Goal: Task Accomplishment & Management: Manage account settings

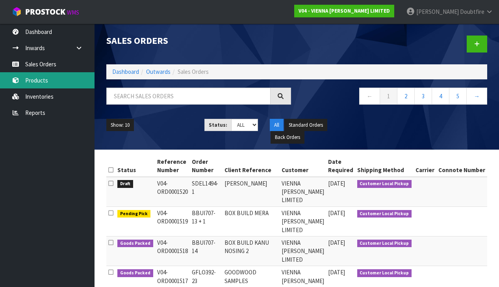
click at [46, 80] on link "Products" at bounding box center [47, 80] width 95 height 16
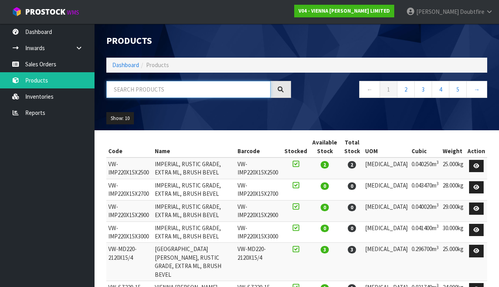
click at [134, 91] on input "text" at bounding box center [188, 89] width 164 height 17
type input "CAFE AU LAIT"
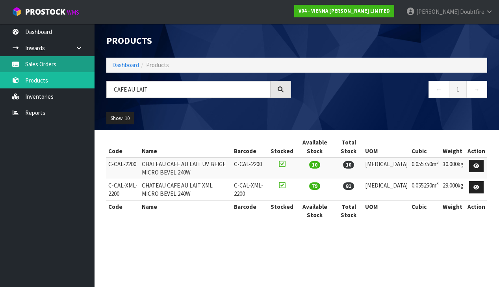
click at [35, 65] on link "Sales Orders" at bounding box center [47, 64] width 95 height 16
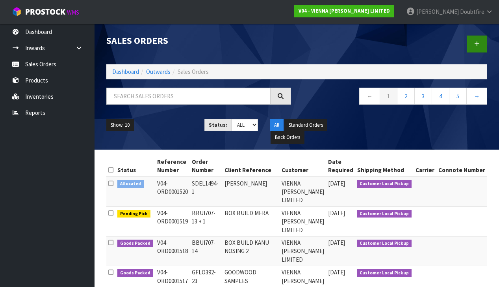
click at [480, 47] on link at bounding box center [477, 43] width 20 height 17
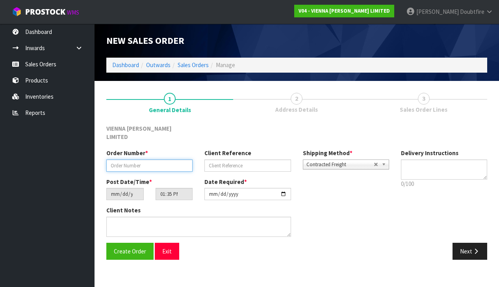
paste input "AGRO1007-9"
type input "AGRO1007-9 + 1"
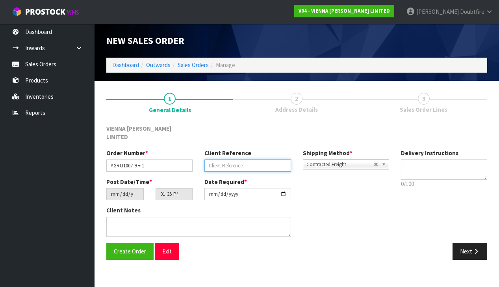
click at [221, 159] on input "text" at bounding box center [248, 165] width 86 height 12
type input "ASHTON BUILD BLEAKHOUSE"
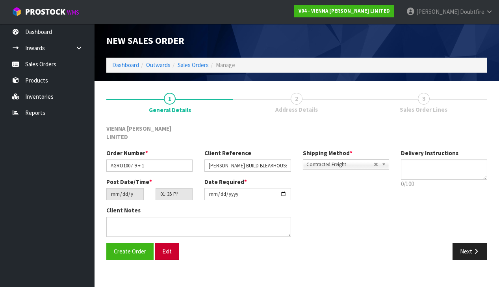
click at [170, 242] on button "Exit" at bounding box center [167, 250] width 24 height 17
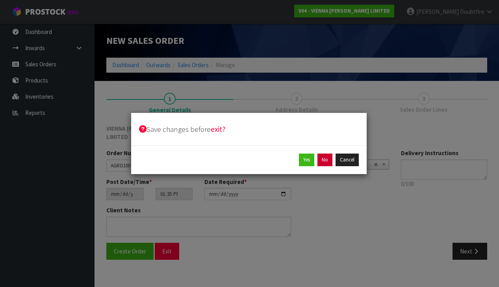
click at [328, 159] on button "No" at bounding box center [325, 159] width 15 height 13
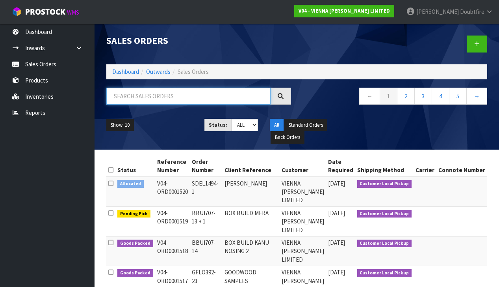
click at [138, 98] on input "text" at bounding box center [188, 95] width 164 height 17
type input "ASHTON"
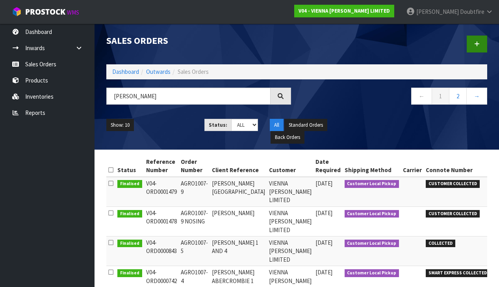
click at [476, 46] on icon at bounding box center [478, 44] width 6 height 6
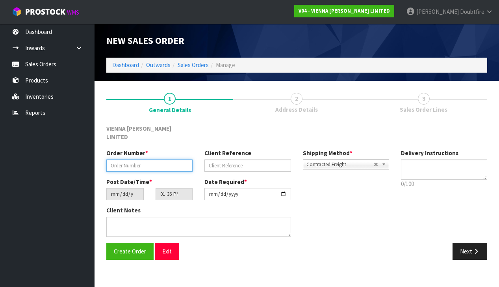
paste input "AGRO1007-9"
type input "AGRO1007-9 + 1"
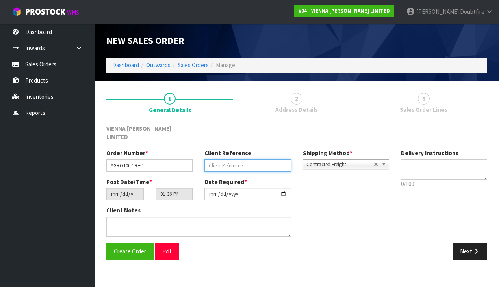
click at [216, 159] on input "text" at bounding box center [248, 165] width 86 height 12
type input "GRANT ASHTON BLEAKHOUSE ROAD"
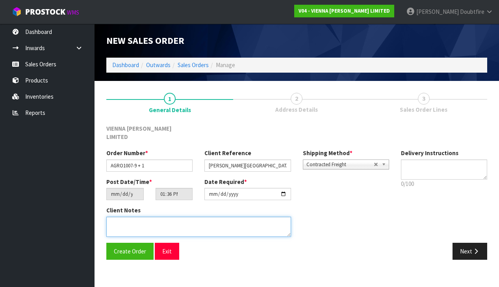
click at [142, 216] on textarea at bounding box center [198, 226] width 185 height 20
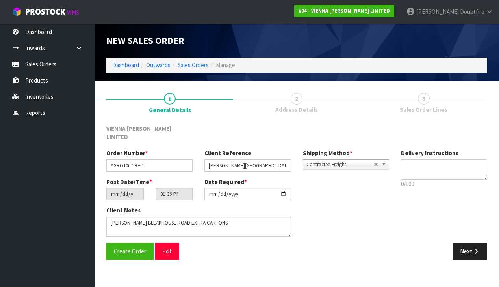
scroll to position [0, -1]
click at [341, 160] on span "Contracted Freight" at bounding box center [340, 164] width 67 height 9
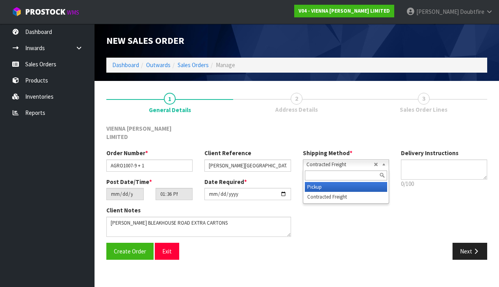
click at [328, 182] on li "Pickup" at bounding box center [346, 187] width 82 height 10
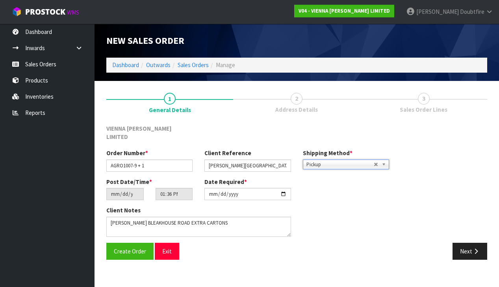
scroll to position [0, 0]
click at [230, 216] on textarea at bounding box center [198, 226] width 185 height 20
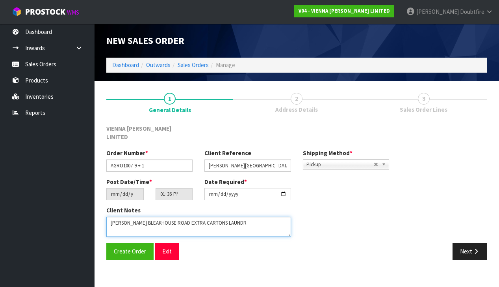
type textarea "GRANT ASHTON BLEAKHOUSE ROAD EXTRA CARTONS LAUNDRY"
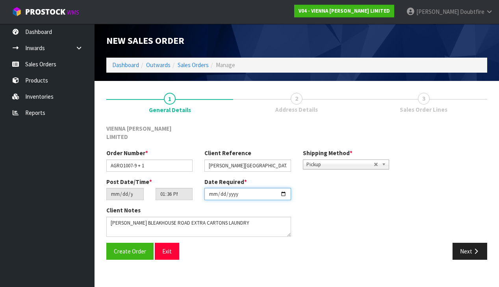
click at [212, 191] on input "2025-09-25" at bounding box center [248, 194] width 86 height 12
type input "2025-09-26"
click at [344, 229] on div "Client Notes" at bounding box center [247, 224] width 295 height 36
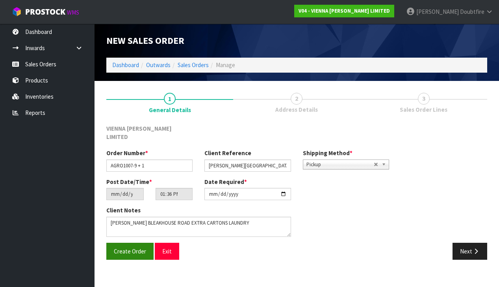
click at [134, 246] on button "Create Order" at bounding box center [129, 250] width 47 height 17
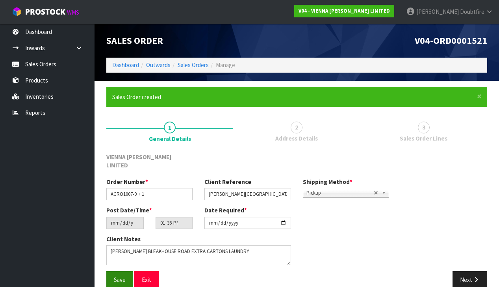
click at [119, 275] on span "Save" at bounding box center [120, 278] width 12 height 7
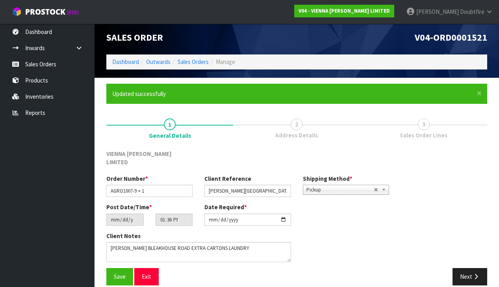
scroll to position [3, 0]
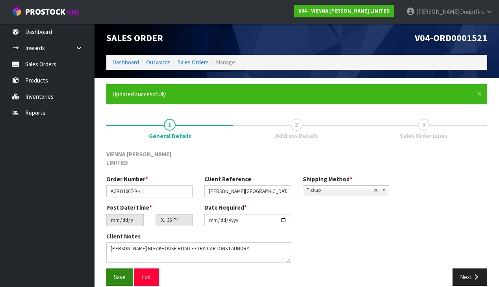
click at [117, 273] on span "Save" at bounding box center [120, 276] width 12 height 7
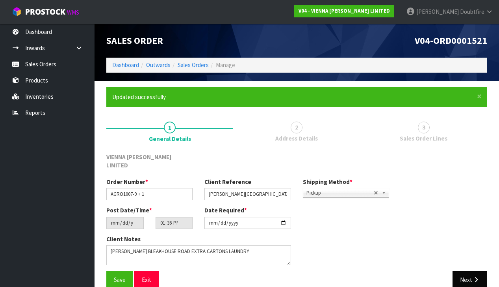
click at [476, 276] on icon "button" at bounding box center [476, 279] width 7 height 6
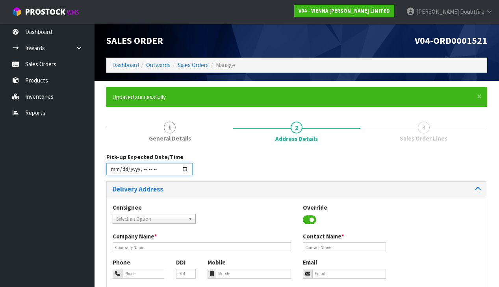
click at [114, 174] on input "datetime-local" at bounding box center [149, 169] width 86 height 12
type input "2025-09-26T13:37"
click at [257, 209] on div "Consignee 000001.BAY MECHANICS - BAY MECHANICS 000001A - BRAKE & TRANSMISSION N…" at bounding box center [297, 217] width 380 height 29
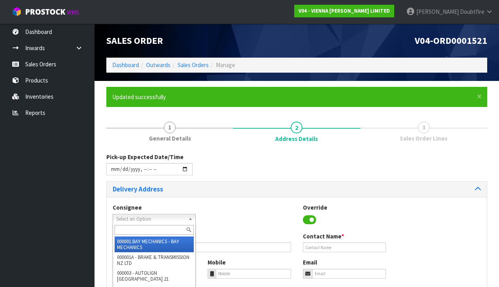
click at [132, 218] on span "Select an Option" at bounding box center [150, 218] width 69 height 9
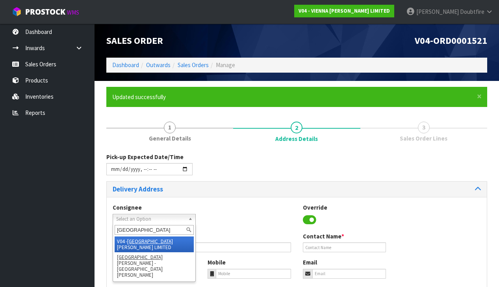
type input "vienna"
click at [130, 238] on em "VIENNA" at bounding box center [150, 241] width 46 height 7
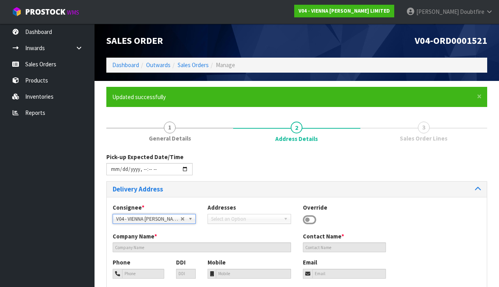
type input "VIENNA [PERSON_NAME] LIMITED"
type input "[PERSON_NAME]"
type input "[PHONE_NUMBER]"
type input "[PERSON_NAME][EMAIL_ADDRESS][DOMAIN_NAME]"
type input "2 ROXBURGH ST"
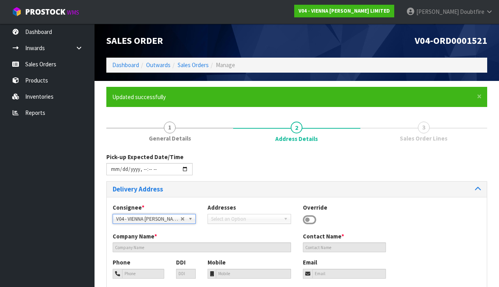
type input "1023"
type input "[GEOGRAPHIC_DATA]"
type input "NEWMARKET"
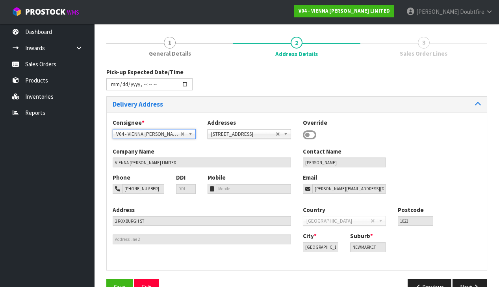
scroll to position [89, 0]
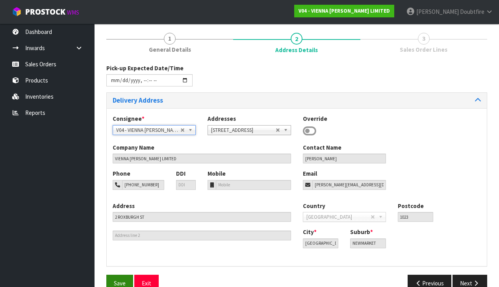
click at [119, 275] on button "Save" at bounding box center [119, 282] width 27 height 17
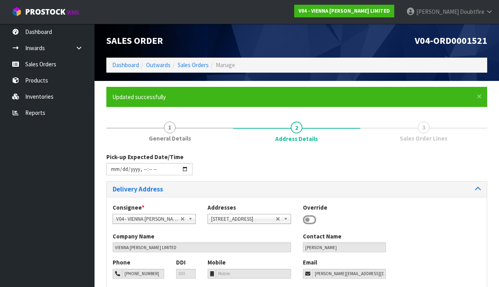
type input "2025-09-26T13:37"
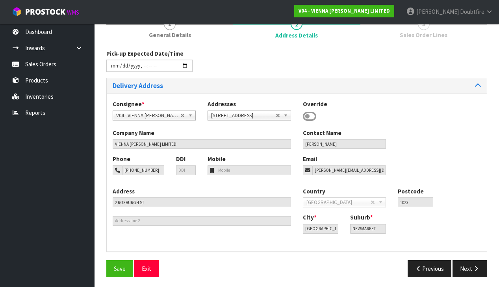
scroll to position [103, 0]
click at [478, 266] on icon "button" at bounding box center [476, 269] width 7 height 6
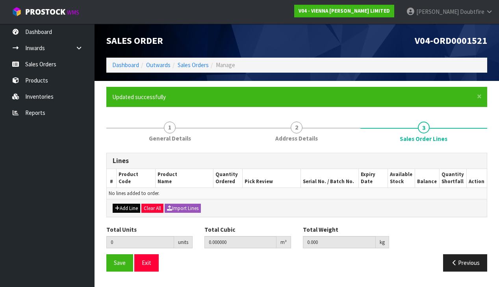
click at [125, 205] on button "Add Line" at bounding box center [127, 207] width 28 height 9
type input "0"
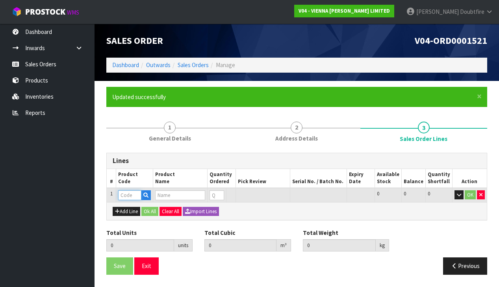
click at [125, 194] on input "text" at bounding box center [129, 195] width 23 height 10
type input "C-CAL-XML"
click at [151, 206] on strong "C-CAL-XML" at bounding box center [141, 206] width 28 height 7
type input "C-CAL-XML-2200"
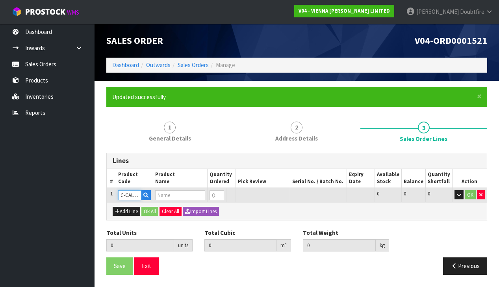
scroll to position [0, 0]
type input "0.000000"
type input "0.000"
type input "CHATEAU CAFE AU LAIT XML MICRO BEVEL 240W"
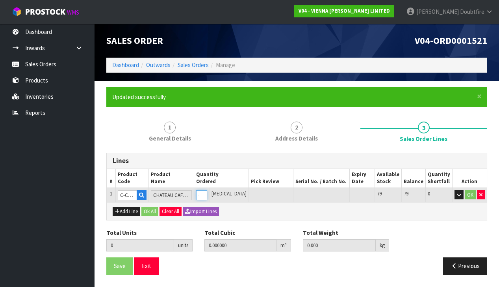
type input "1"
type input "0.05525"
type input "29"
click at [203, 192] on input "1" at bounding box center [198, 195] width 10 height 10
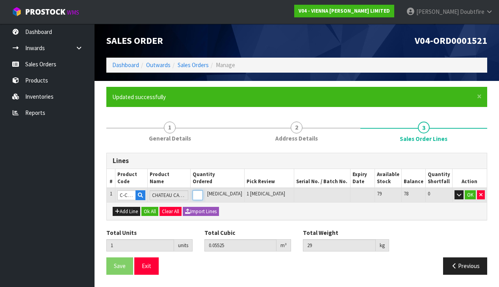
type input "2"
type input "0.1105"
type input "58"
click at [203, 192] on input "2" at bounding box center [198, 195] width 10 height 10
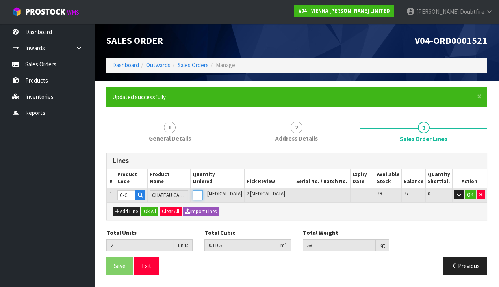
type input "3"
type input "0.16575"
type input "87"
click at [203, 192] on input "3" at bounding box center [198, 195] width 10 height 10
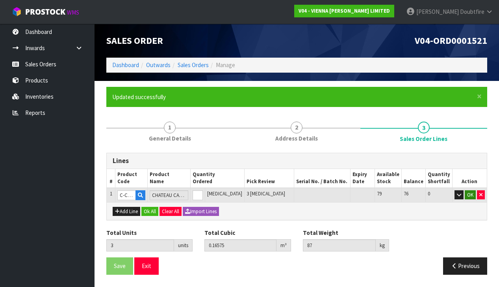
click at [470, 193] on button "OK" at bounding box center [470, 194] width 11 height 9
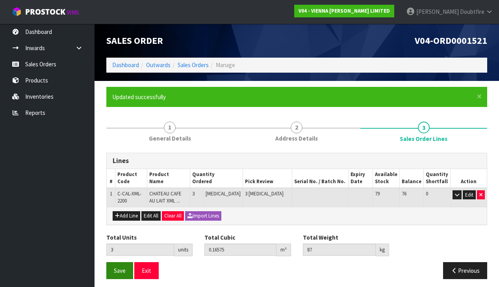
click at [119, 270] on span "Save" at bounding box center [120, 269] width 12 height 7
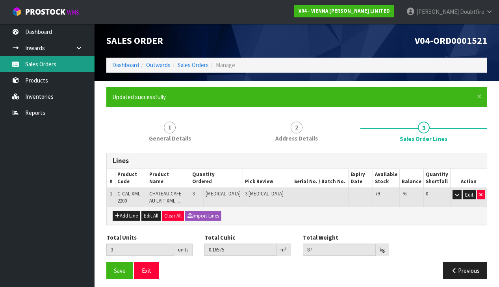
click at [41, 66] on link "Sales Orders" at bounding box center [47, 64] width 95 height 16
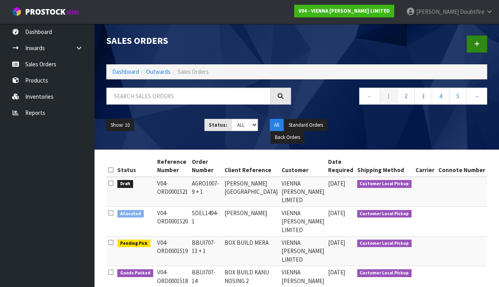
click at [482, 46] on link at bounding box center [477, 43] width 20 height 17
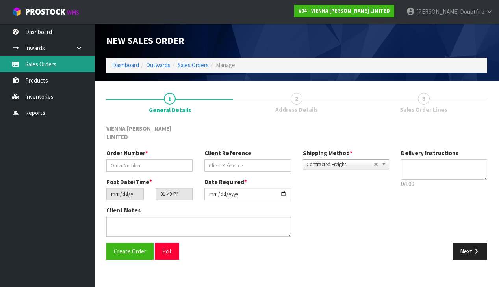
click at [31, 66] on link "Sales Orders" at bounding box center [47, 64] width 95 height 16
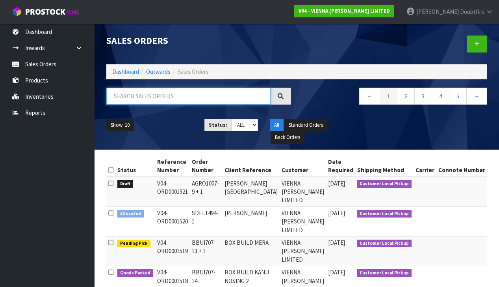
click at [120, 98] on input "text" at bounding box center [188, 95] width 164 height 17
type input "1447"
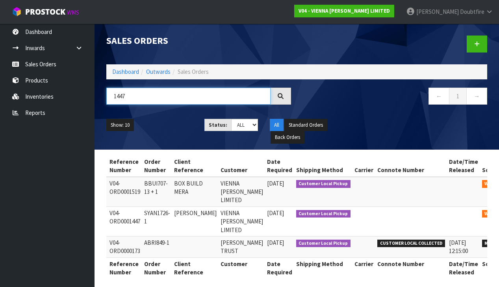
scroll to position [0, 46]
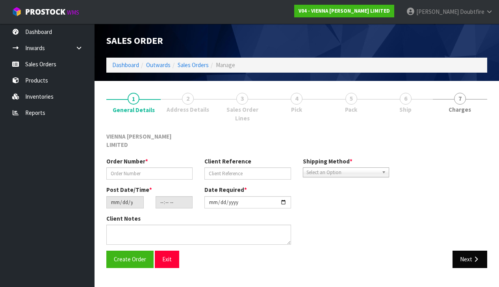
type input "SYAN1726-1"
type input "SEINA YAN"
type input "2025-08-05"
type input "15:16:00.000"
type input "2025-10-01"
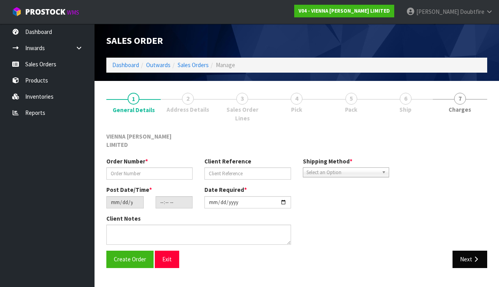
type textarea "SEINA YAN JOSEPH DUNSTAN DRIVE"
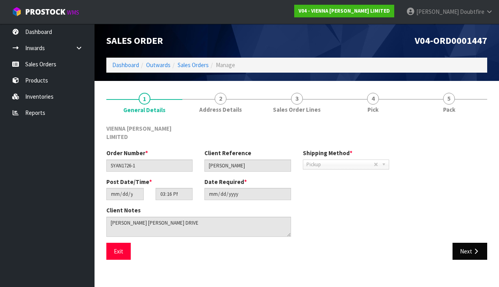
click at [469, 244] on button "Next" at bounding box center [470, 250] width 35 height 17
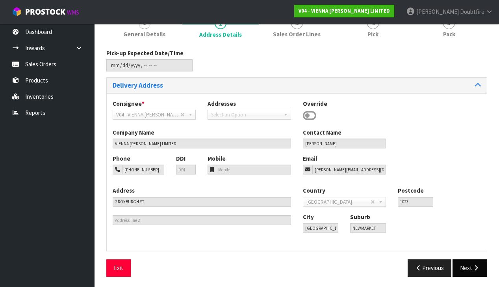
scroll to position [74, 0]
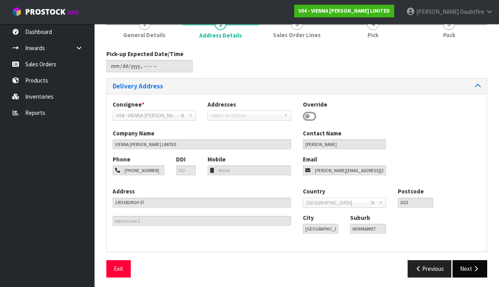
click at [465, 261] on button "Next" at bounding box center [470, 268] width 35 height 17
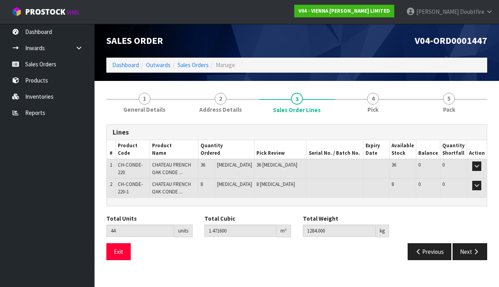
scroll to position [0, 0]
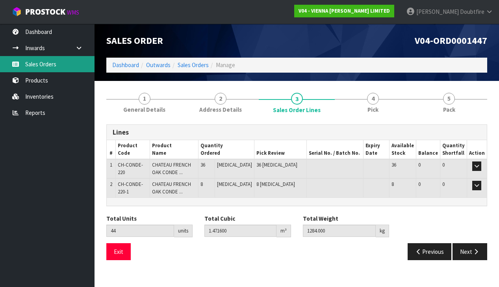
click at [41, 65] on link "Sales Orders" at bounding box center [47, 64] width 95 height 16
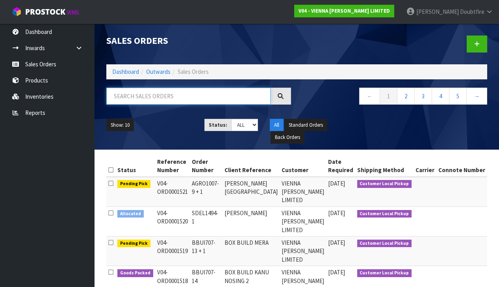
click at [114, 94] on input "text" at bounding box center [188, 95] width 164 height 17
type input "RENOVATION"
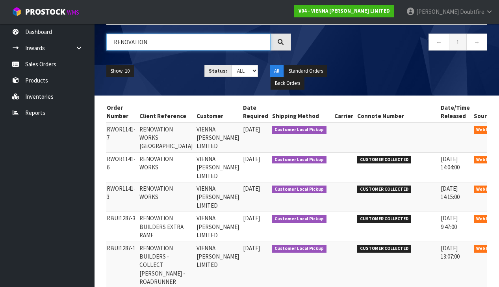
scroll to position [0, 75]
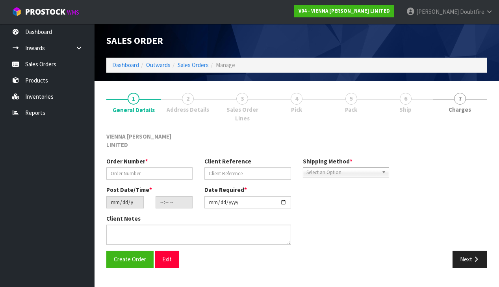
type input "RWOR1141-7"
type input "RENOVATION WORKS ORAKEI ROAD"
type input "2025-09-23"
type input "10:42:00.000"
type input "2025-11-03"
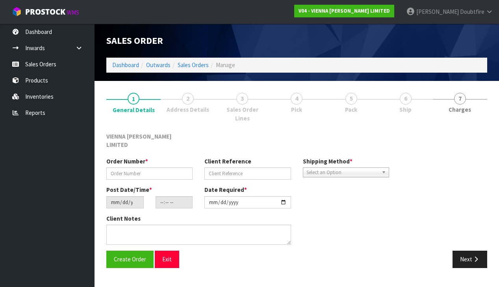
type textarea "RENOVATION WORKS ORAKEI ROAD"
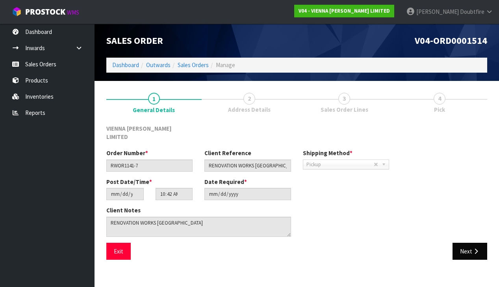
click at [472, 242] on button "Next" at bounding box center [470, 250] width 35 height 17
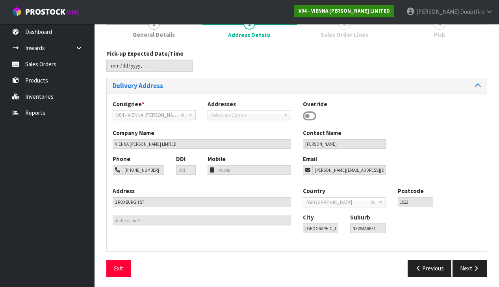
scroll to position [74, 0]
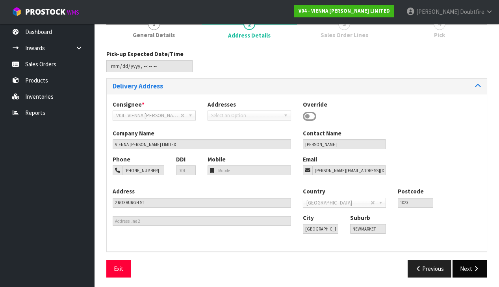
click at [471, 268] on button "Next" at bounding box center [470, 268] width 35 height 17
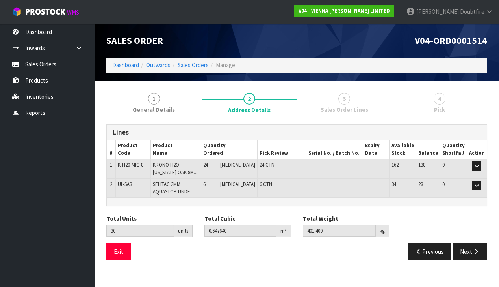
scroll to position [0, 0]
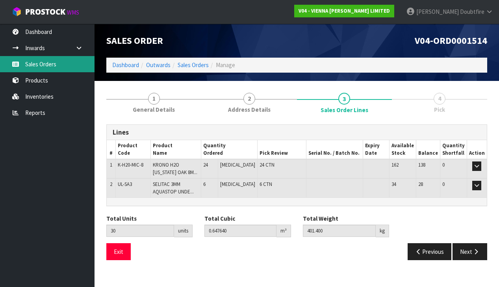
click at [44, 69] on link "Sales Orders" at bounding box center [47, 64] width 95 height 16
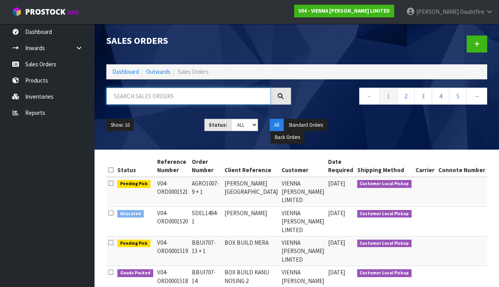
click at [137, 99] on input "text" at bounding box center [188, 95] width 164 height 17
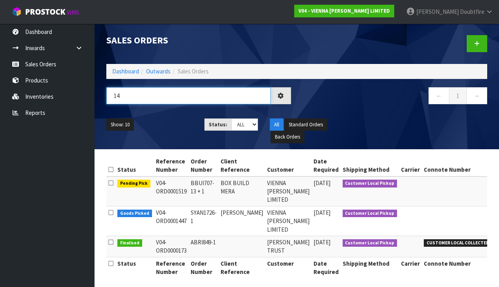
type input "1"
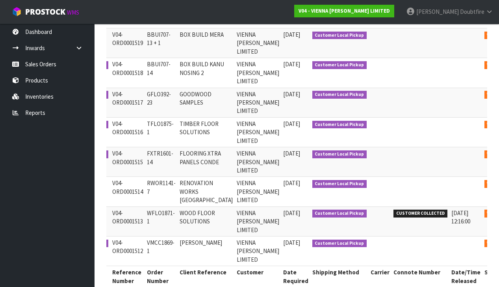
scroll to position [0, 45]
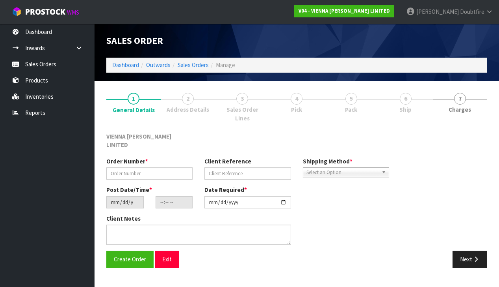
scroll to position [0, 0]
type input "RWOR1141-7"
type input "RENOVATION WORKS ORAKEI ROAD"
type input "2025-09-23"
type input "10:42:00.000"
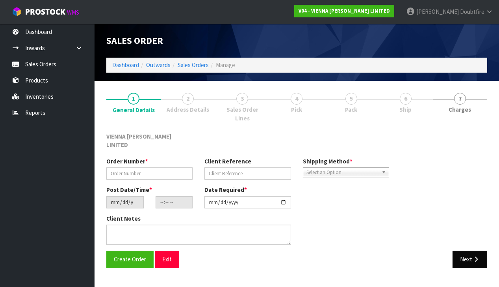
type input "2025-11-03"
type textarea "RENOVATION WORKS ORAKEI ROAD"
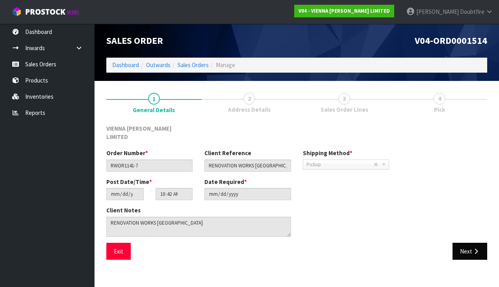
click at [459, 242] on button "Next" at bounding box center [470, 250] width 35 height 17
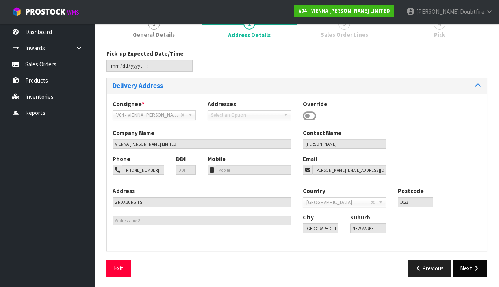
scroll to position [74, 0]
click at [479, 265] on icon "button" at bounding box center [476, 268] width 7 height 6
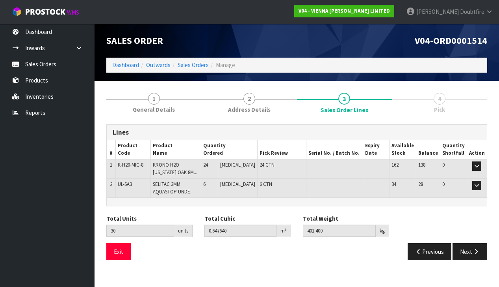
scroll to position [0, 0]
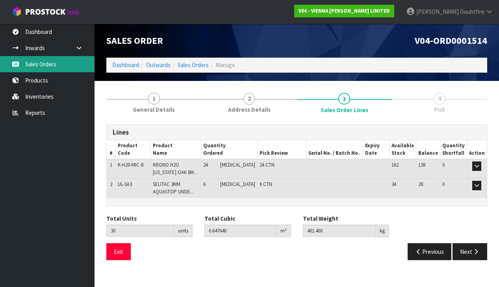
click at [49, 65] on link "Sales Orders" at bounding box center [47, 64] width 95 height 16
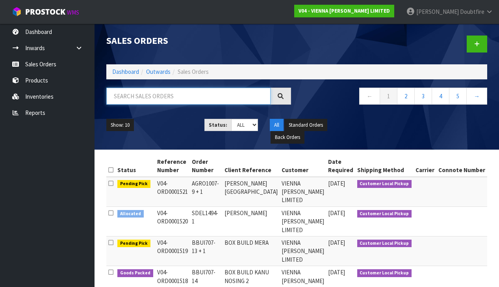
click at [125, 97] on input "text" at bounding box center [188, 95] width 164 height 17
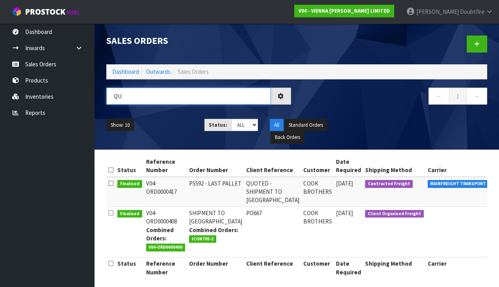
type input "Q"
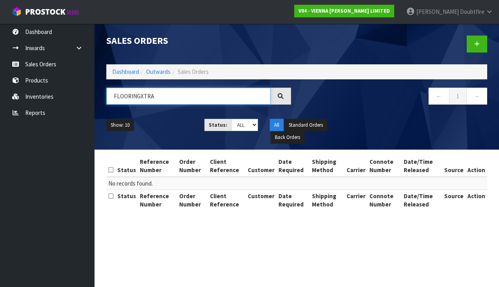
click at [140, 98] on input "FLOORINGXTRA" at bounding box center [188, 95] width 164 height 17
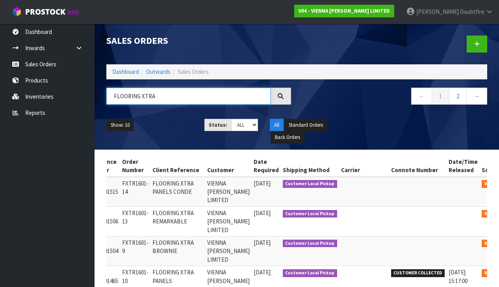
scroll to position [0, 69]
type input "FLOORING XTRA"
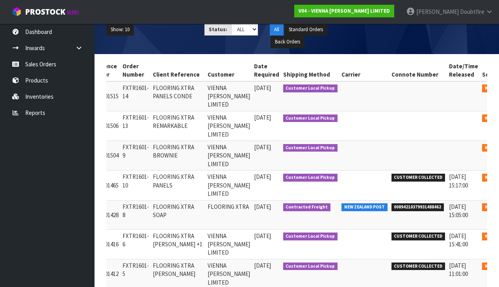
scroll to position [96, 0]
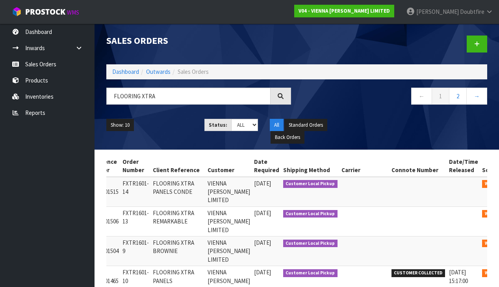
scroll to position [0, 0]
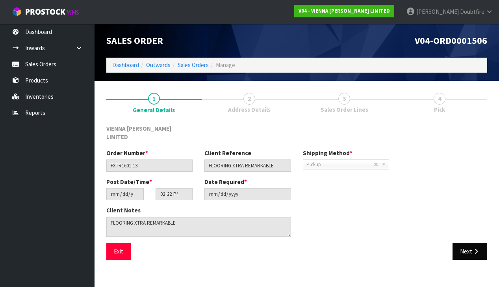
click at [479, 248] on icon "button" at bounding box center [476, 251] width 7 height 6
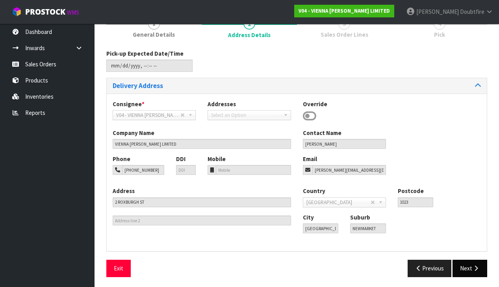
scroll to position [74, 0]
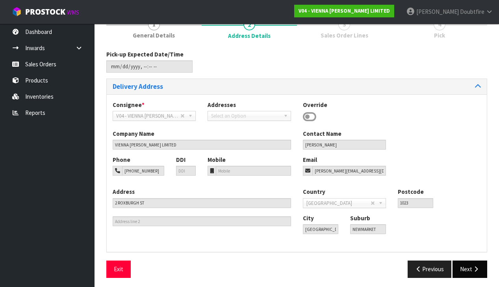
click at [472, 264] on button "Next" at bounding box center [470, 268] width 35 height 17
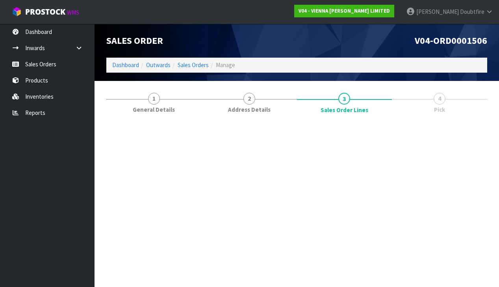
scroll to position [0, 0]
